Goal: Task Accomplishment & Management: Complete application form

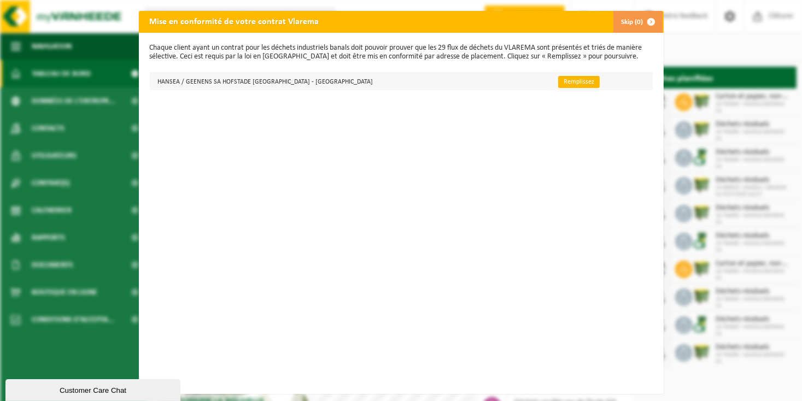
click at [558, 81] on link "Remplissez" at bounding box center [579, 82] width 42 height 12
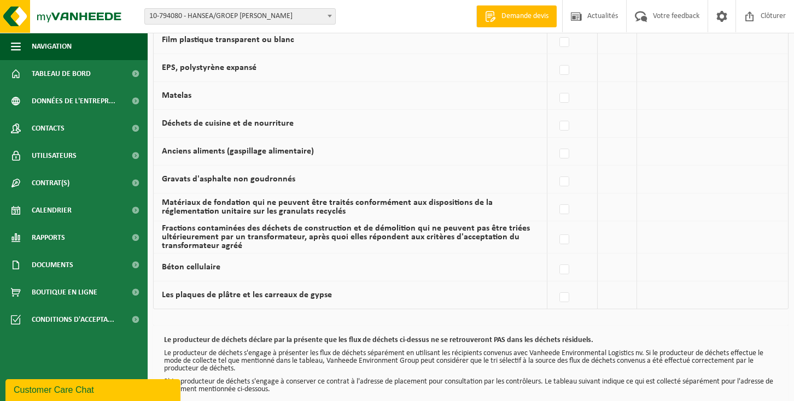
scroll to position [756, 0]
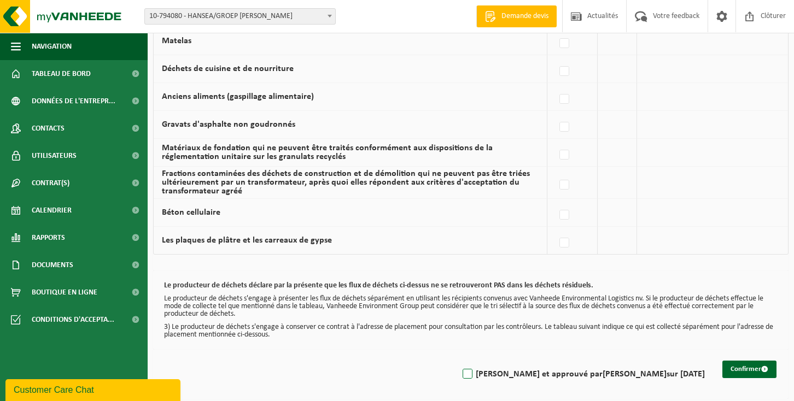
click at [528, 372] on label "[PERSON_NAME] et approuvé par [PERSON_NAME] sur [DATE]" at bounding box center [582, 374] width 244 height 16
click at [459, 361] on input "[PERSON_NAME] et approuvé par [PERSON_NAME] sur [DATE]" at bounding box center [458, 360] width 1 height 1
checkbox input "true"
click at [744, 363] on button "Confirmer" at bounding box center [749, 369] width 54 height 17
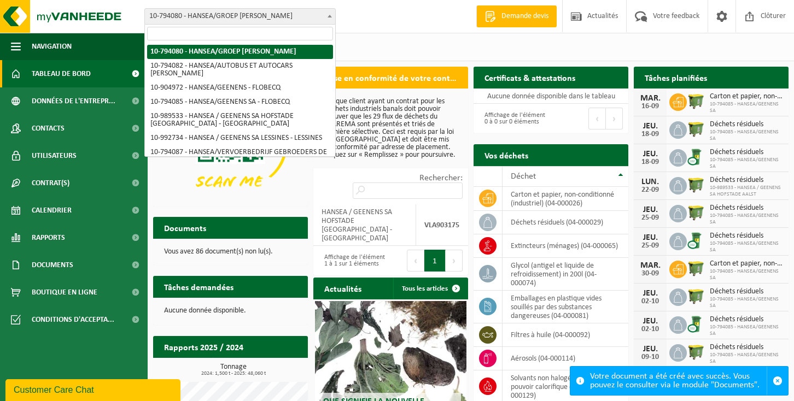
click at [329, 15] on b at bounding box center [329, 16] width 4 height 3
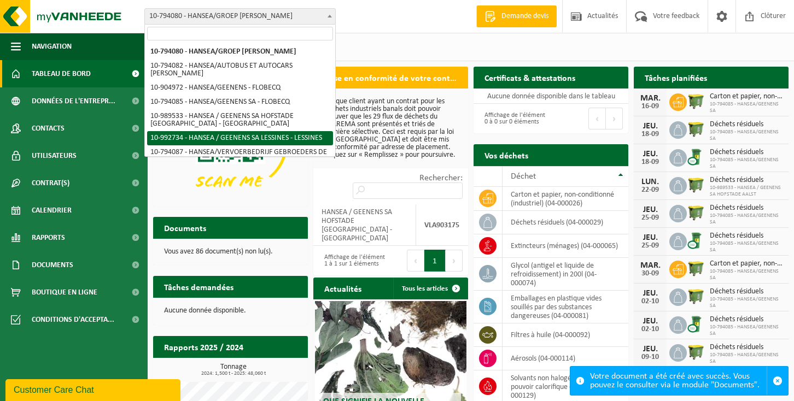
select select "170506"
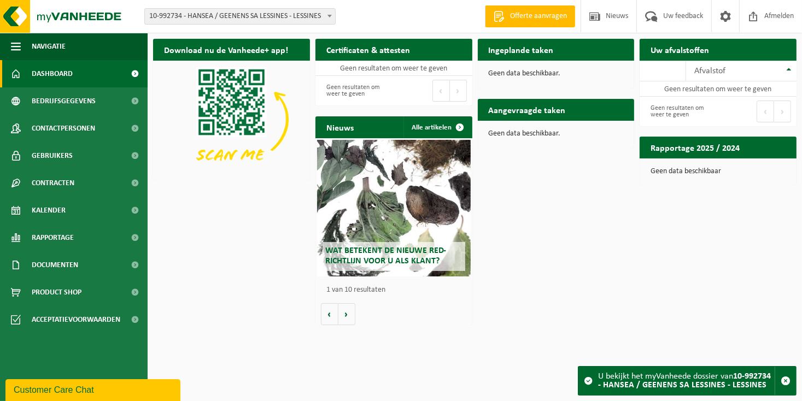
click at [586, 382] on span at bounding box center [588, 381] width 9 height 9
click at [725, 18] on span at bounding box center [725, 16] width 16 height 32
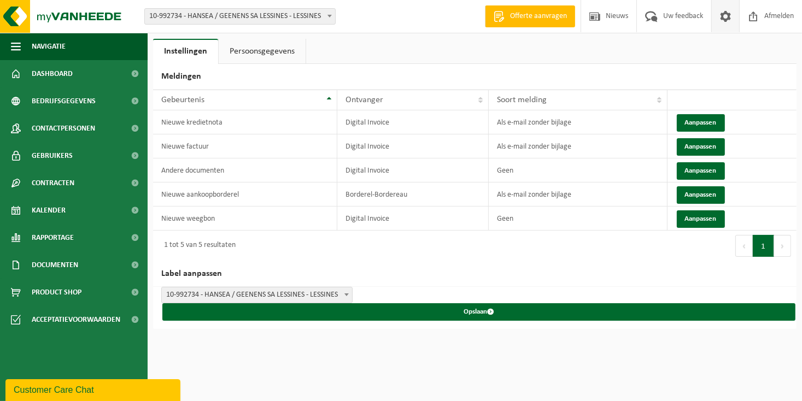
click at [247, 51] on link "Persoonsgegevens" at bounding box center [262, 51] width 87 height 25
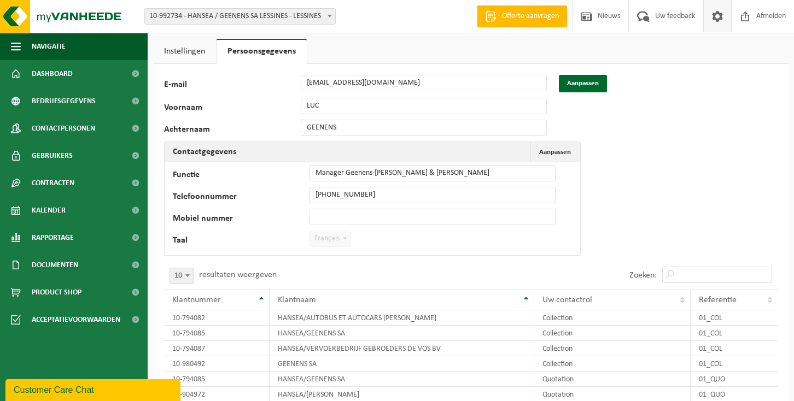
click at [338, 237] on span "Français" at bounding box center [330, 238] width 40 height 15
click at [177, 239] on label "Taal" at bounding box center [241, 241] width 137 height 11
click at [582, 86] on button "Aanpassen" at bounding box center [583, 83] width 48 height 17
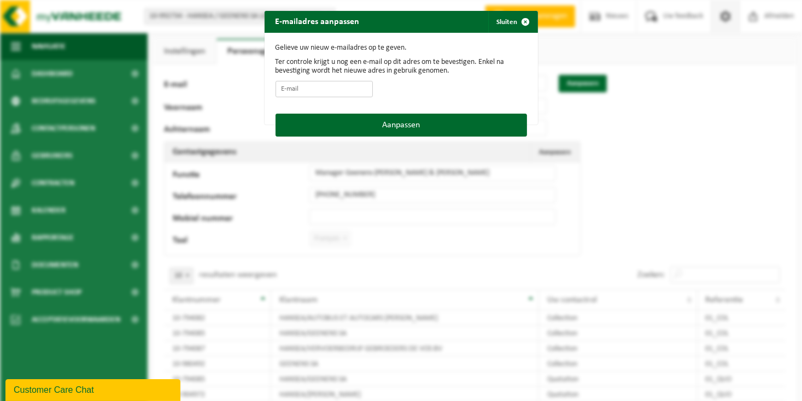
click at [281, 87] on input "E-mail" at bounding box center [323, 89] width 97 height 16
type input "luc.geenens@hansea.be"
click at [396, 125] on button "Aanpassen" at bounding box center [400, 125] width 251 height 23
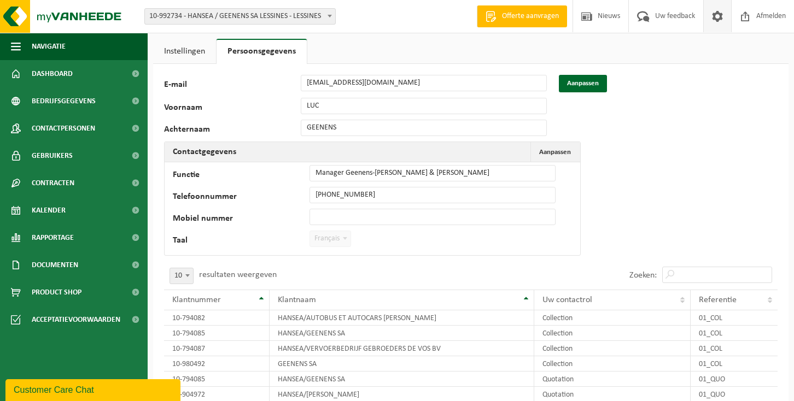
click at [187, 49] on link "Instellingen" at bounding box center [184, 51] width 63 height 25
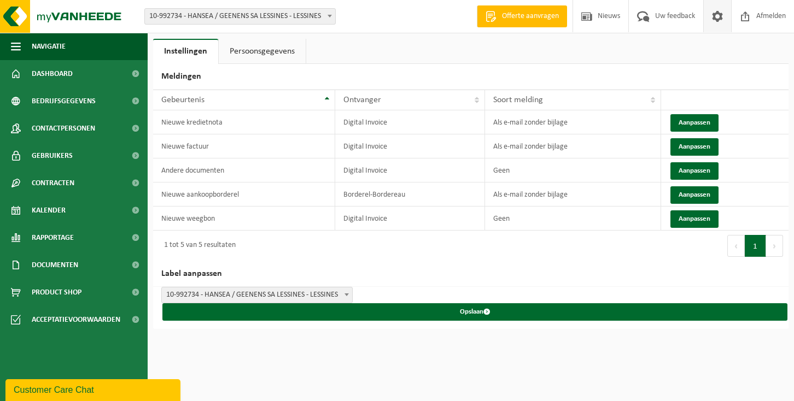
click at [717, 18] on span at bounding box center [717, 16] width 16 height 32
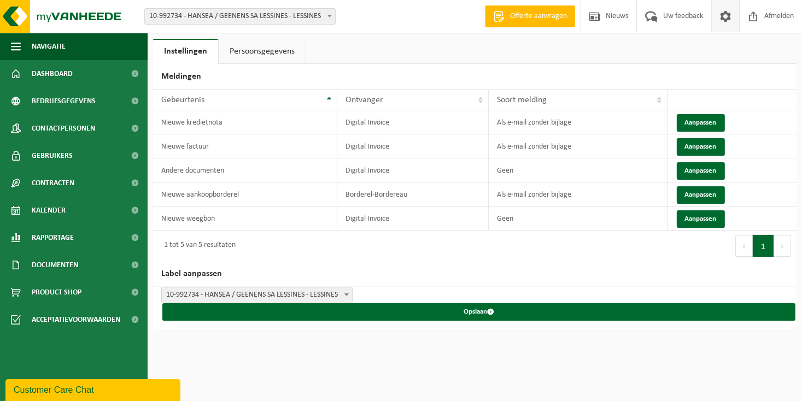
click at [280, 289] on span "10-992734 - HANSEA / GEENENS SA LESSINES - LESSINES" at bounding box center [257, 295] width 190 height 15
click at [694, 119] on button "Aanpassen" at bounding box center [701, 122] width 48 height 17
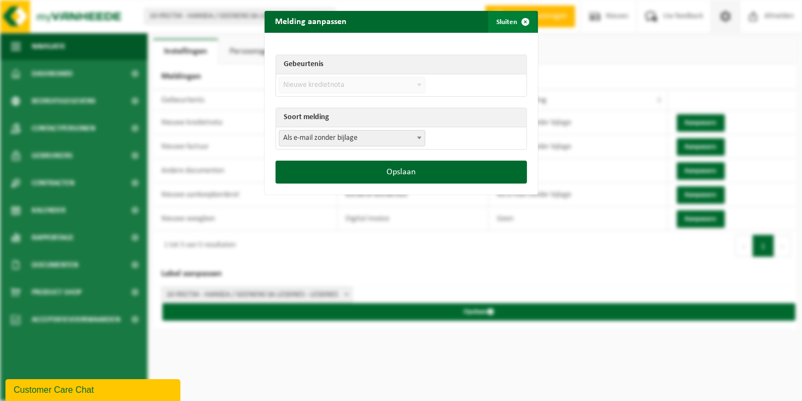
click at [521, 20] on span "submit" at bounding box center [526, 22] width 22 height 22
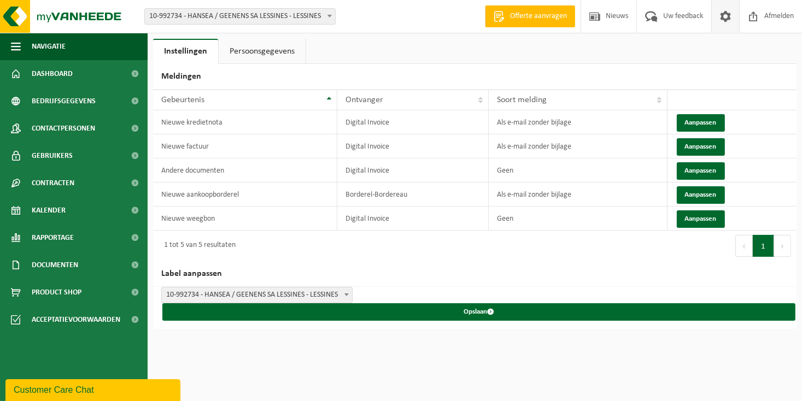
click at [247, 47] on link "Persoonsgegevens" at bounding box center [262, 51] width 87 height 25
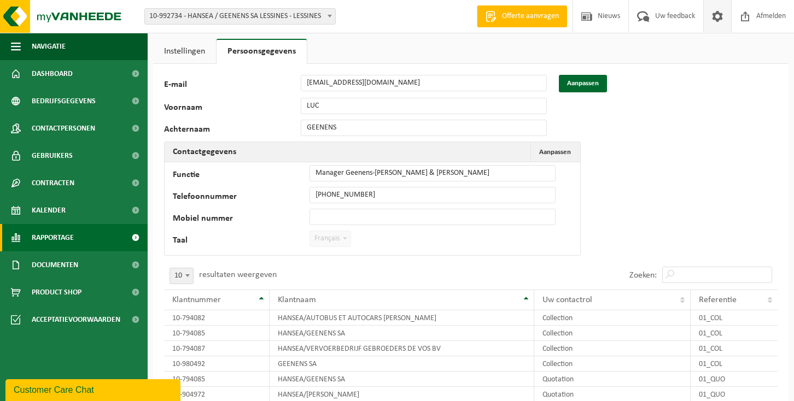
click at [49, 241] on span "Rapportage" at bounding box center [53, 237] width 42 height 27
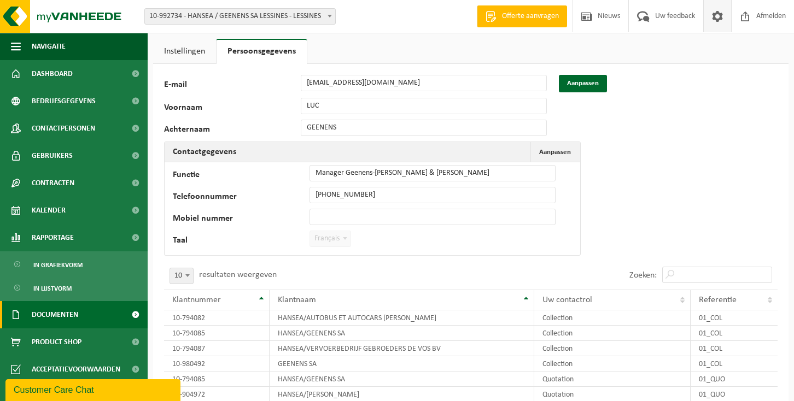
click at [52, 317] on span "Documenten" at bounding box center [55, 314] width 46 height 27
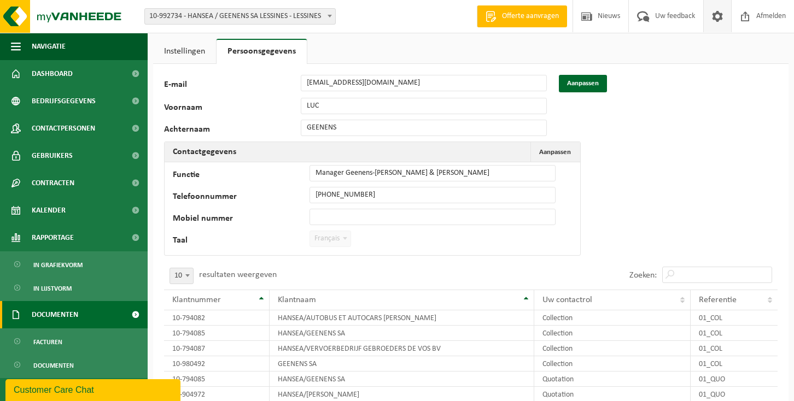
scroll to position [31, 0]
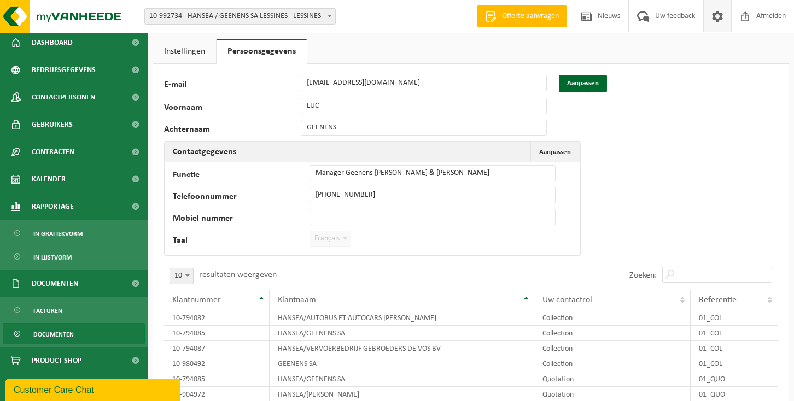
click at [42, 334] on span "Documenten" at bounding box center [53, 334] width 40 height 21
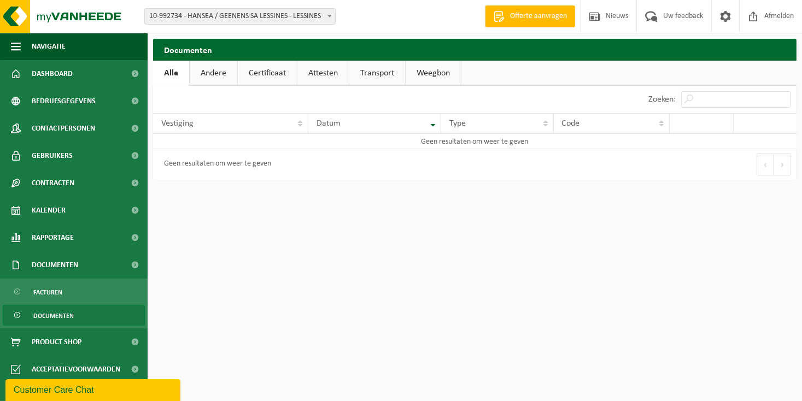
click at [215, 73] on link "Andere" at bounding box center [214, 73] width 48 height 25
click at [258, 72] on link "Certificaat" at bounding box center [268, 73] width 59 height 25
click at [326, 74] on link "Attesten" at bounding box center [322, 73] width 51 height 25
click at [374, 71] on link "Transport" at bounding box center [379, 73] width 56 height 25
click at [438, 69] on link "Weegbon" at bounding box center [434, 73] width 55 height 25
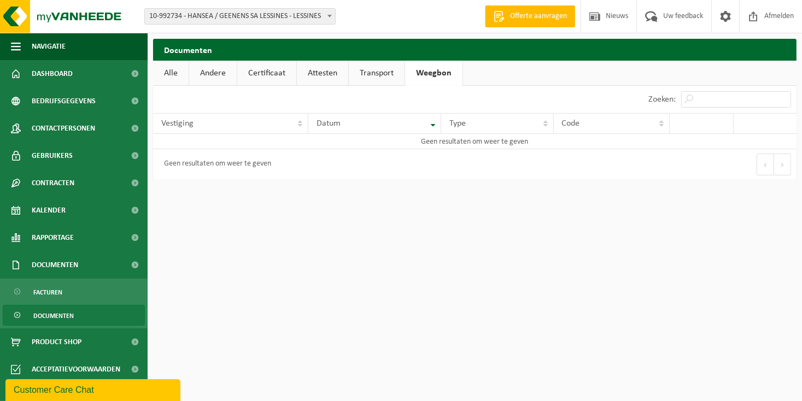
click at [162, 78] on link "Alle" at bounding box center [171, 73] width 36 height 25
click at [330, 15] on b at bounding box center [329, 16] width 4 height 3
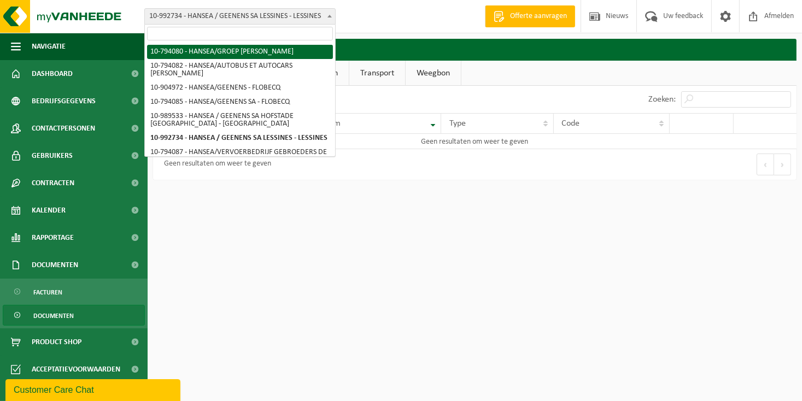
select select "30952"
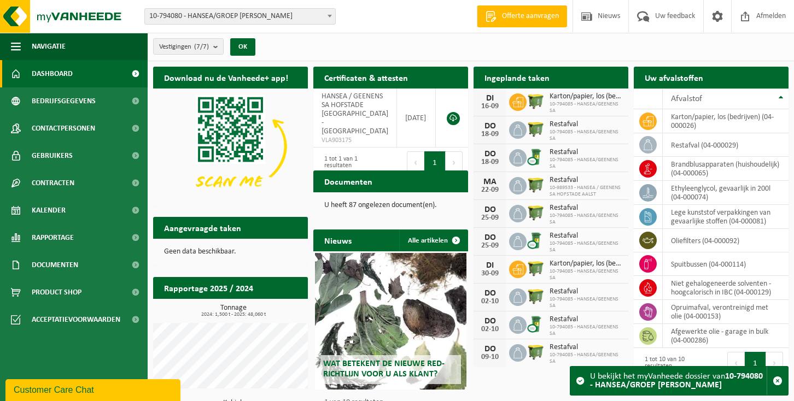
click at [329, 16] on b at bounding box center [329, 16] width 4 height 3
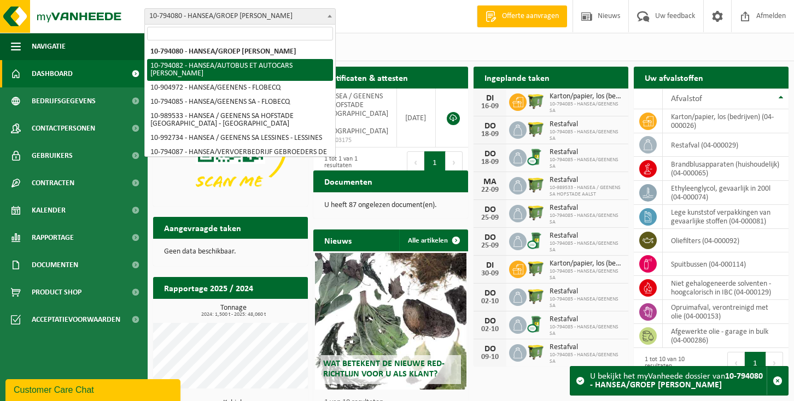
select select "30953"
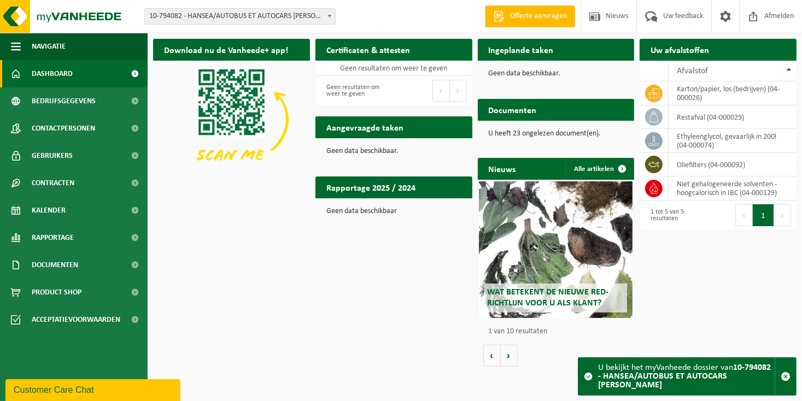
click at [326, 15] on span at bounding box center [329, 16] width 11 height 14
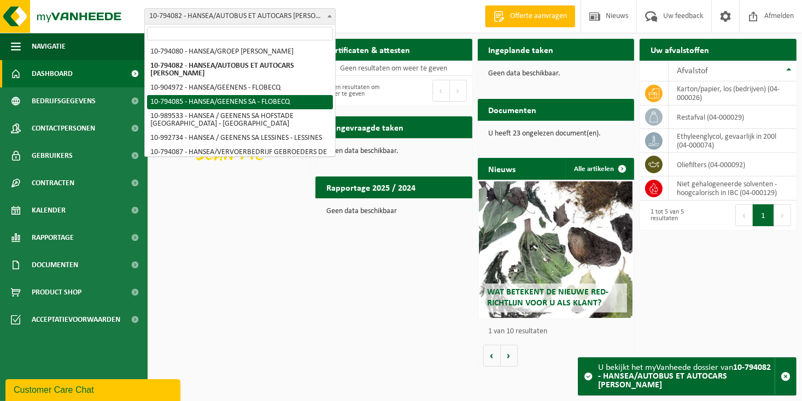
select select "30954"
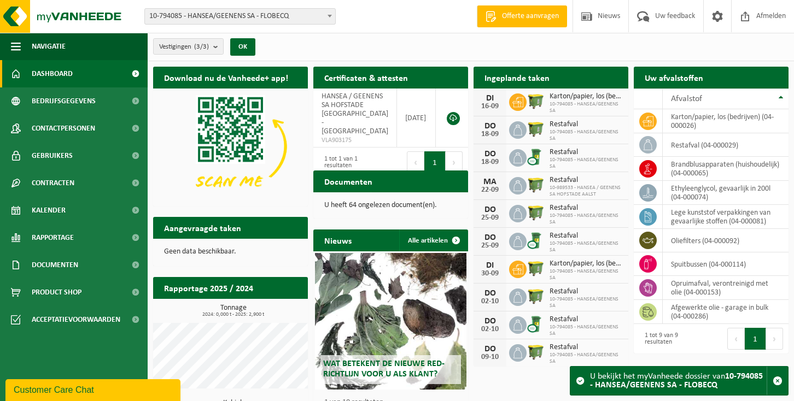
click at [331, 14] on span at bounding box center [329, 16] width 11 height 14
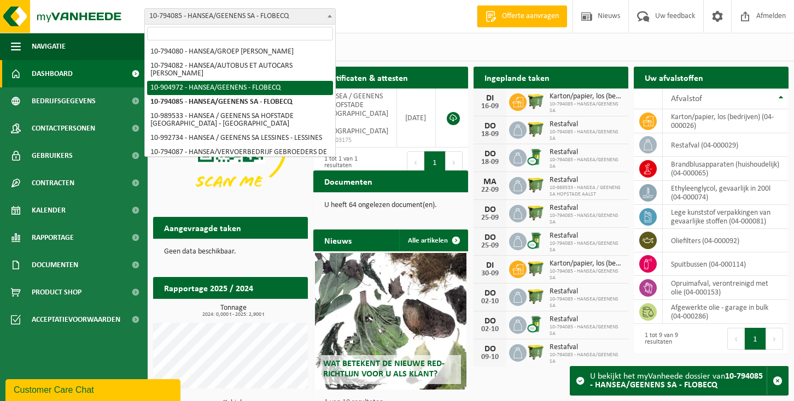
select select "121907"
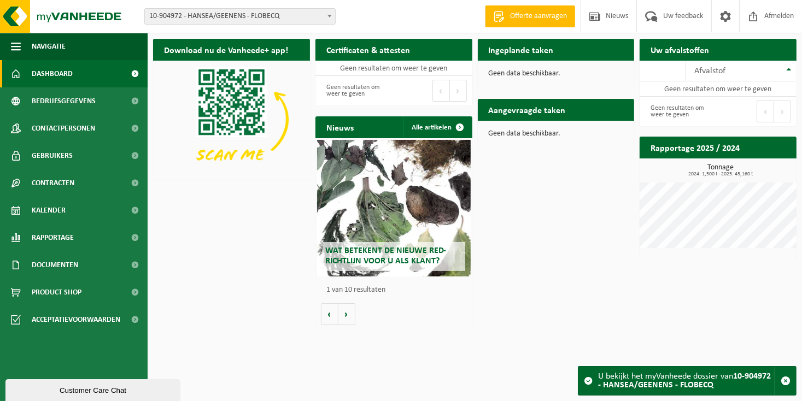
click at [330, 16] on b at bounding box center [329, 16] width 4 height 3
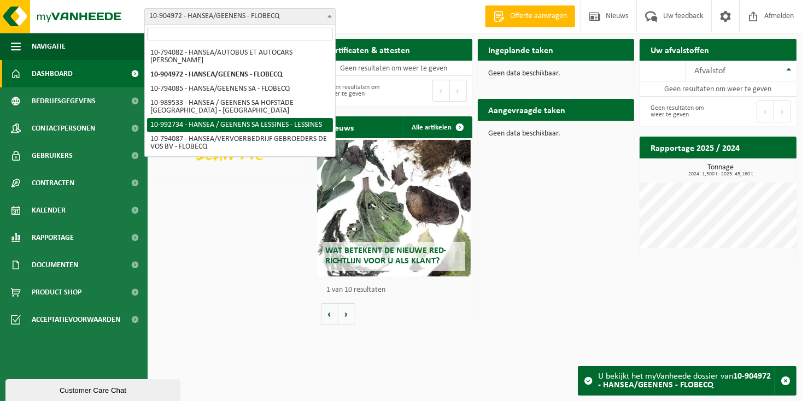
scroll to position [28, 0]
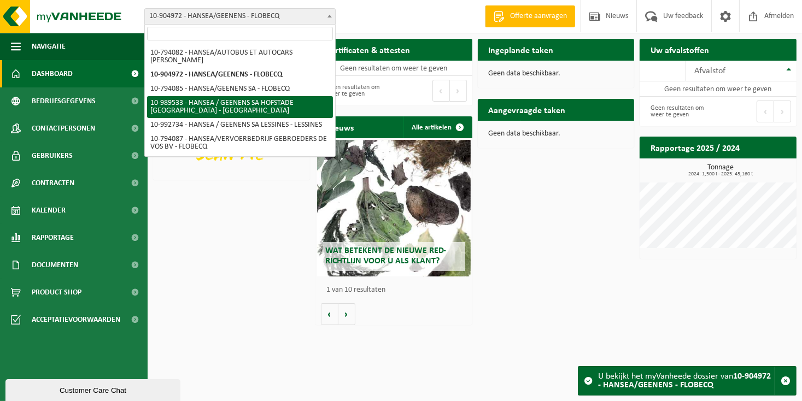
select select "168543"
